Goal: Task Accomplishment & Management: Manage account settings

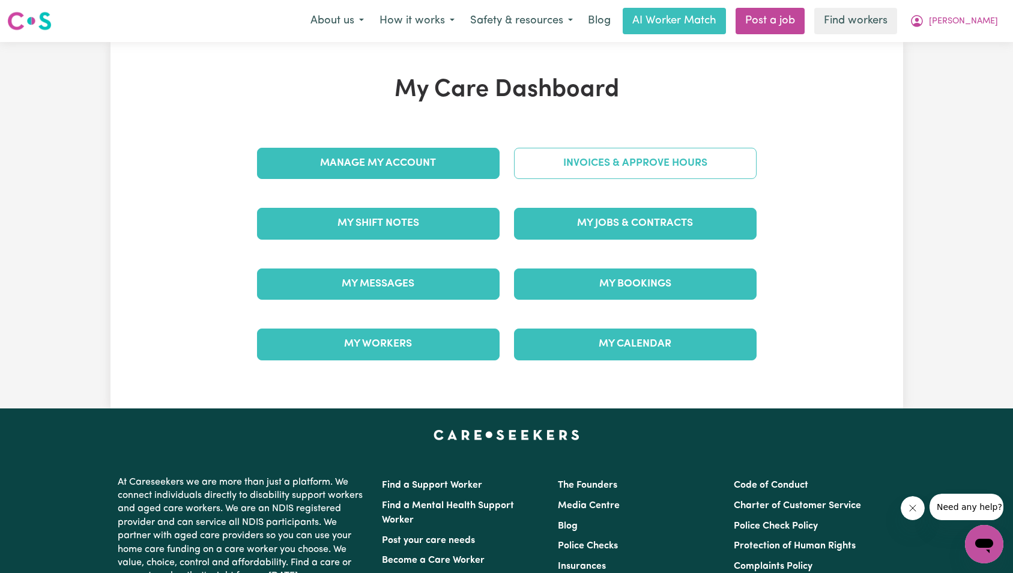
click at [676, 175] on link "Invoices & Approve Hours" at bounding box center [635, 163] width 243 height 31
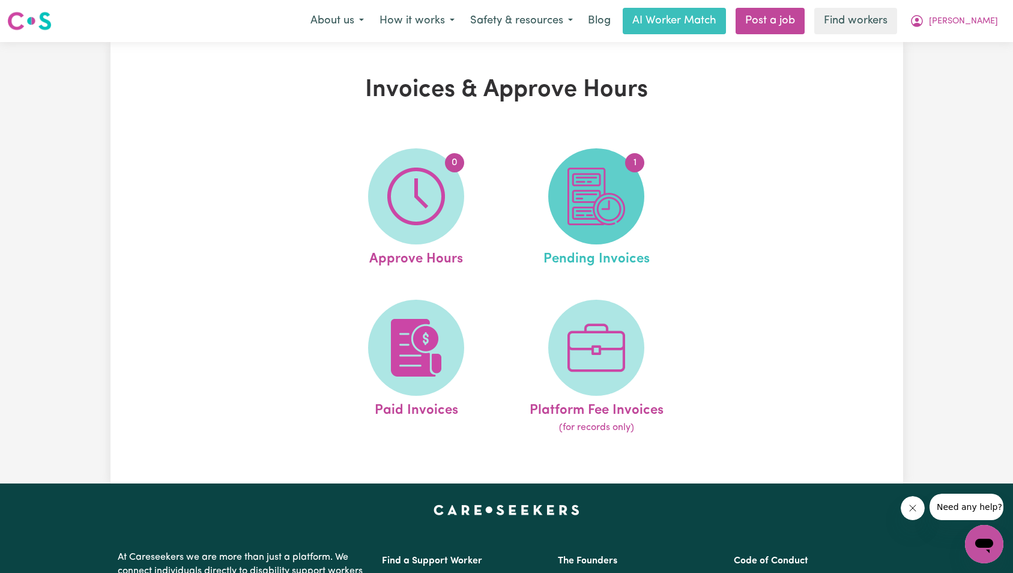
click at [625, 196] on span "1" at bounding box center [597, 196] width 96 height 96
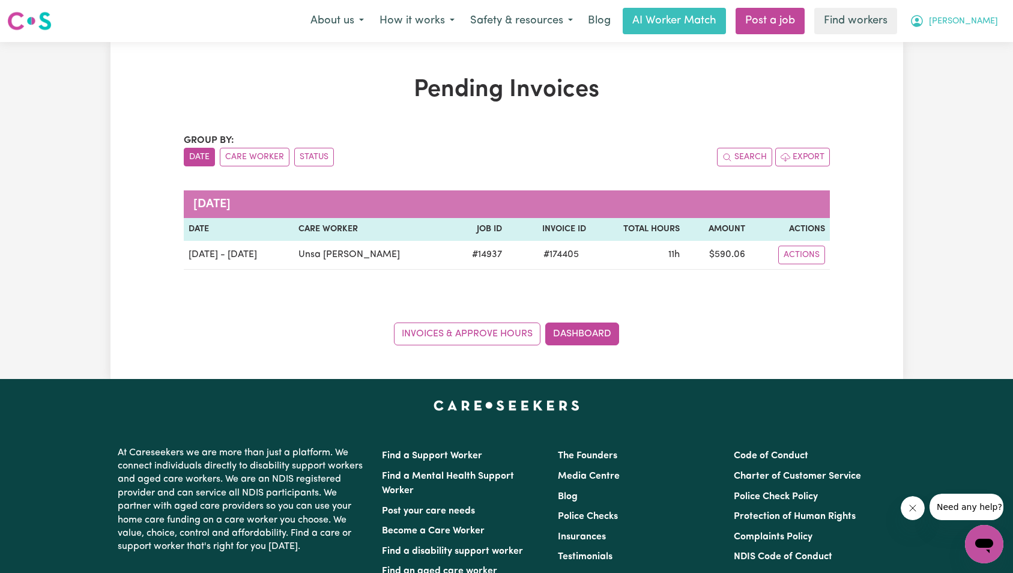
click at [986, 16] on span "[PERSON_NAME]" at bounding box center [963, 21] width 69 height 13
click at [899, 278] on div "Pending Invoices Group by: Date Care Worker Status Search Export [DATE] Date Ca…" at bounding box center [507, 211] width 793 height 270
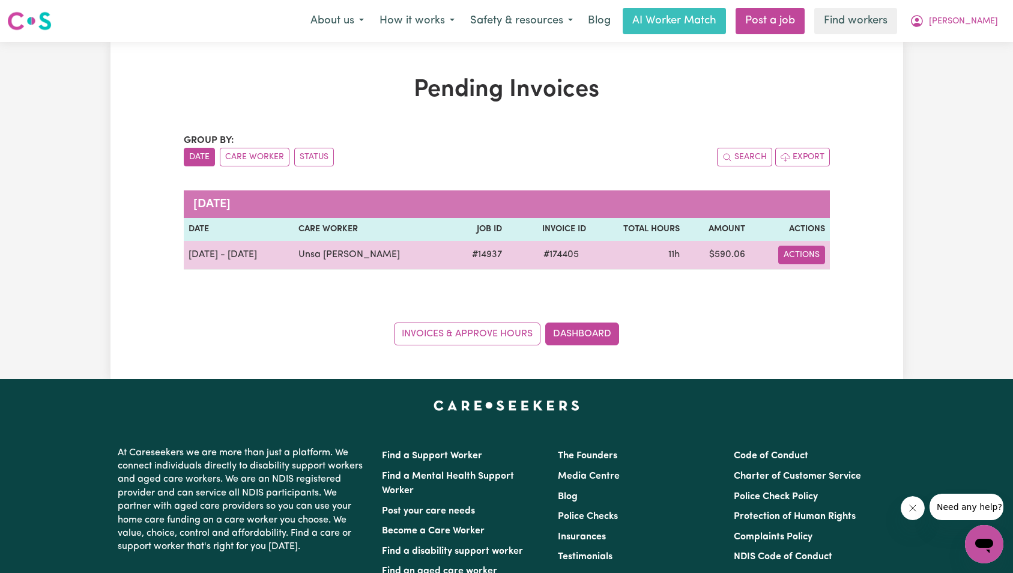
click at [815, 260] on button "Actions" at bounding box center [802, 255] width 47 height 19
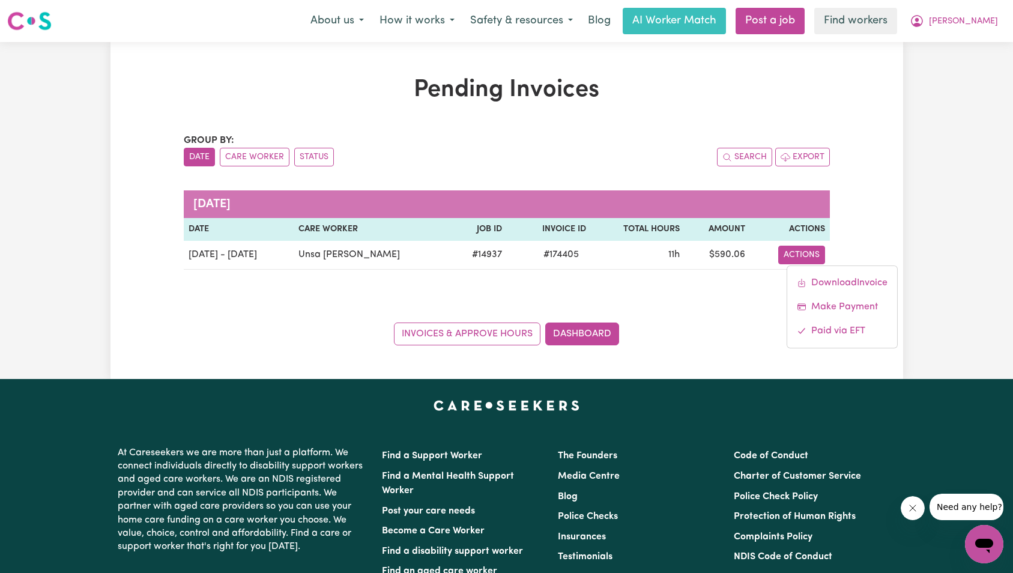
click at [967, 189] on div "Pending Invoices Group by: Date Care Worker Status Search Export [DATE] Date Ca…" at bounding box center [506, 210] width 1013 height 337
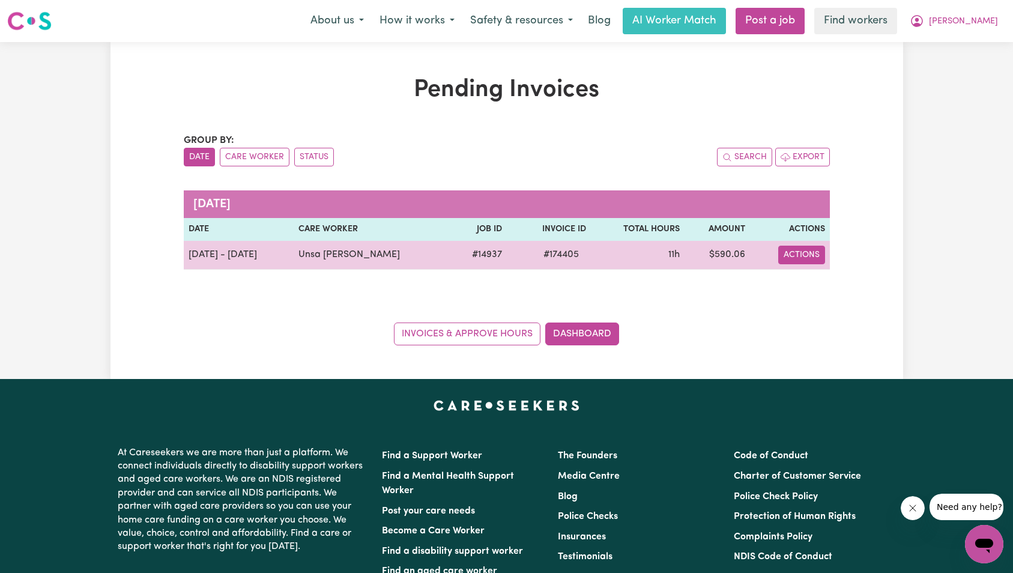
click at [822, 259] on button "Actions" at bounding box center [802, 255] width 47 height 19
click at [826, 282] on link "Download Invoice" at bounding box center [843, 283] width 110 height 24
